Goal: Transaction & Acquisition: Purchase product/service

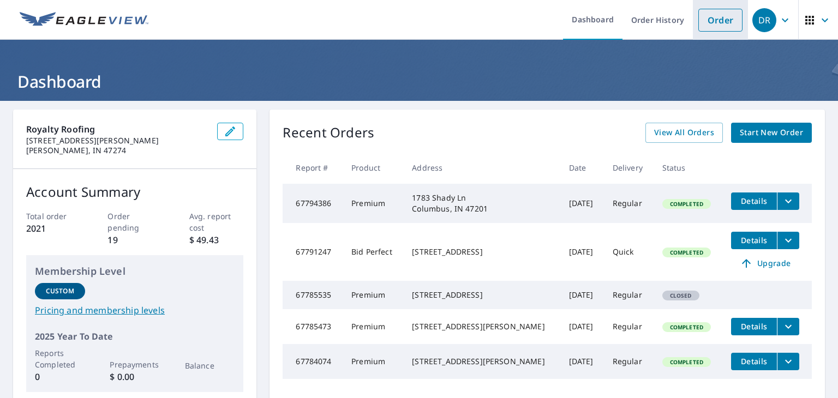
click at [720, 29] on link "Order" at bounding box center [720, 20] width 44 height 23
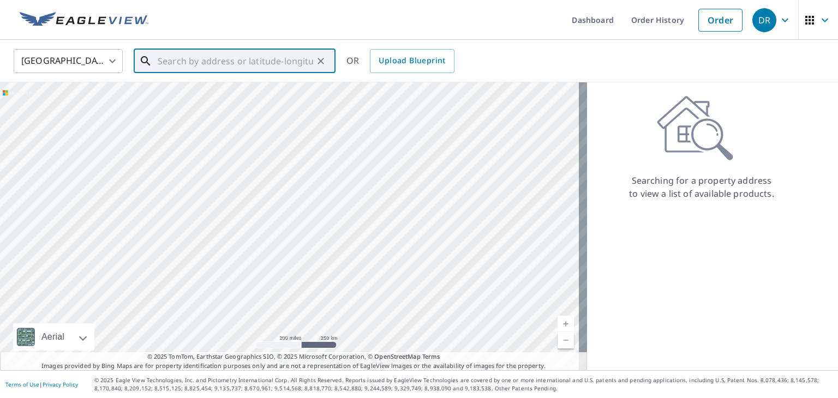
click at [281, 62] on input "text" at bounding box center [235, 61] width 155 height 31
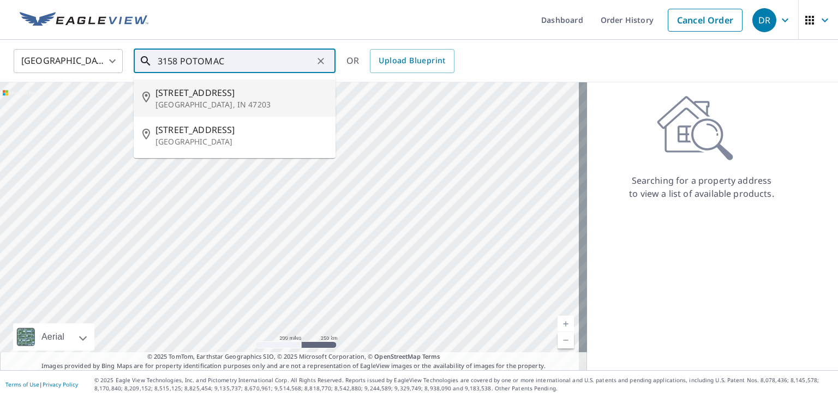
click at [245, 94] on span "[STREET_ADDRESS]" at bounding box center [240, 92] width 171 height 13
type input "[STREET_ADDRESS]"
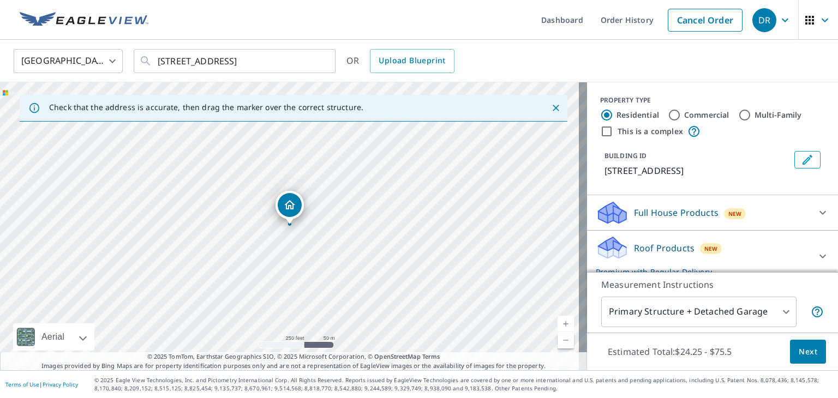
scroll to position [55, 0]
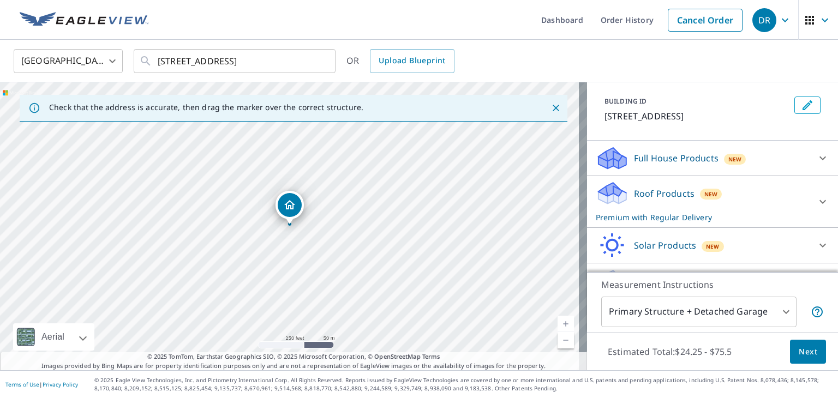
click at [816, 196] on icon at bounding box center [822, 201] width 13 height 13
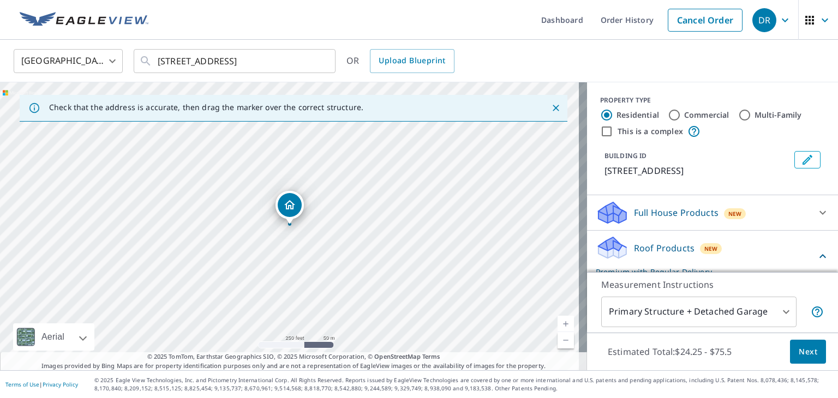
scroll to position [228, 0]
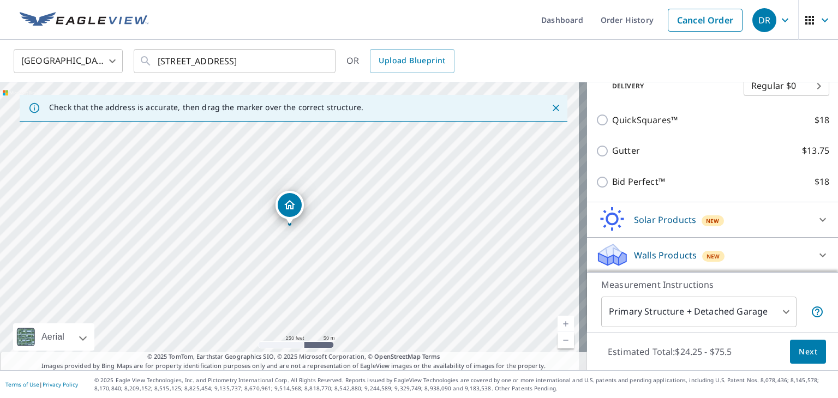
click at [799, 357] on span "Next" at bounding box center [807, 352] width 19 height 14
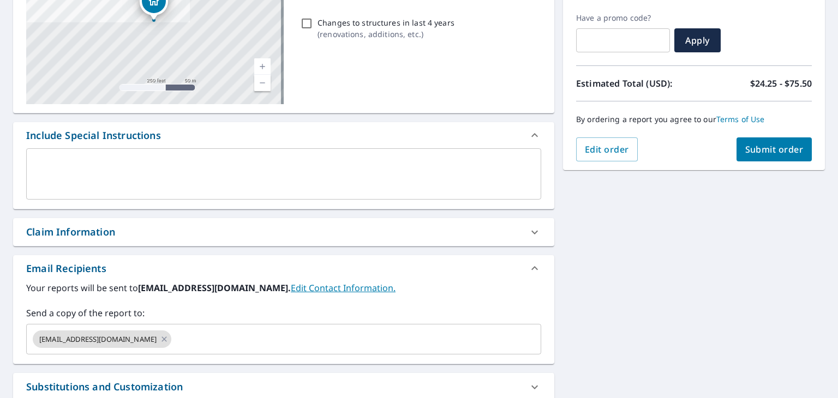
scroll to position [192, 0]
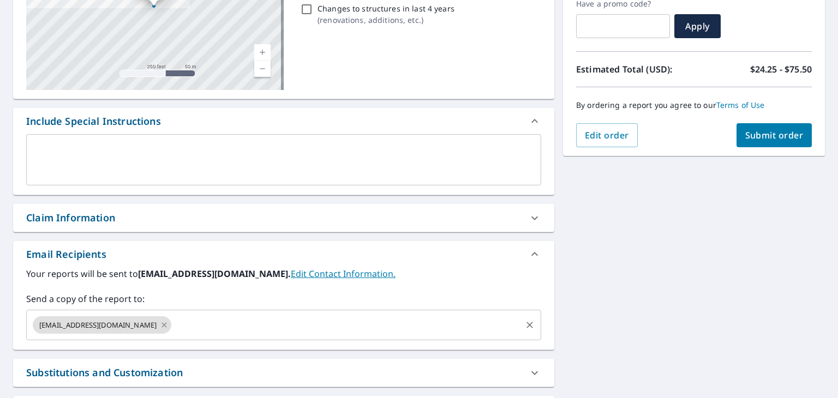
click at [160, 324] on icon at bounding box center [164, 325] width 9 height 12
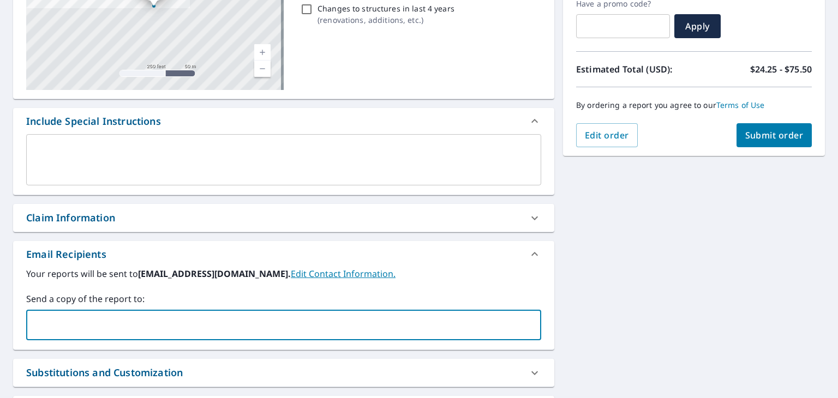
click at [123, 324] on input "text" at bounding box center [275, 325] width 489 height 21
type input "[EMAIL_ADDRESS][DOMAIN_NAME]"
click at [748, 127] on button "Submit order" at bounding box center [774, 135] width 76 height 24
